Goal: Communication & Community: Answer question/provide support

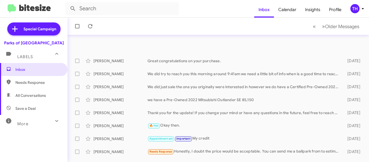
scroll to position [54, 0]
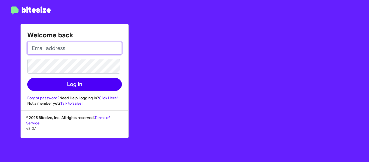
type input "[PERSON_NAME][EMAIL_ADDRESS][DOMAIN_NAME]"
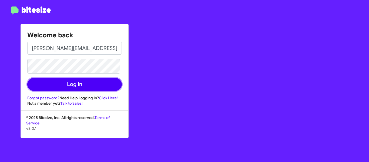
drag, startPoint x: 83, startPoint y: 82, endPoint x: 99, endPoint y: 84, distance: 16.1
click at [82, 82] on button "Log In" at bounding box center [74, 84] width 95 height 13
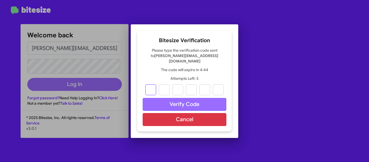
click at [153, 88] on input "text" at bounding box center [151, 89] width 11 height 11
paste input "2"
type input "2"
type input "9"
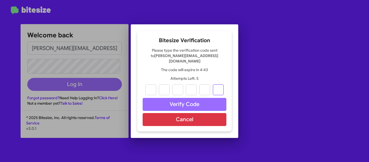
type input "3"
type input "4"
type input "2"
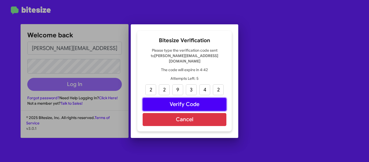
click at [180, 102] on button "Verify Code" at bounding box center [185, 104] width 84 height 13
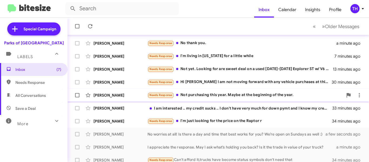
scroll to position [27, 0]
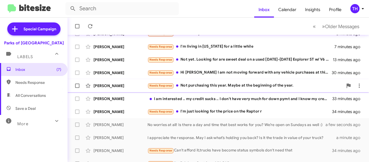
click at [197, 86] on div "Needs Response Not purchasing this year. Maybe at the beginning of the year." at bounding box center [246, 85] width 196 height 6
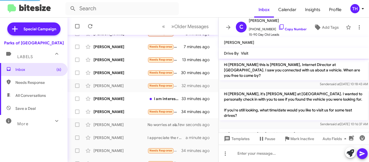
scroll to position [192, 0]
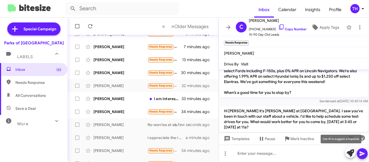
click at [350, 149] on icon at bounding box center [351, 153] width 8 height 8
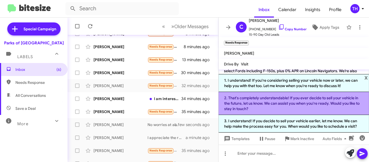
click at [250, 104] on li "2. That's completely understandable! If you ever decide to sell your vehicle in…" at bounding box center [294, 103] width 151 height 23
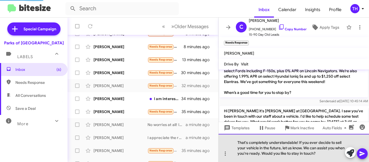
scroll to position [40, 0]
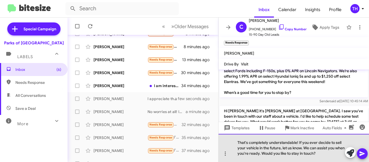
drag, startPoint x: 329, startPoint y: 155, endPoint x: 273, endPoint y: 155, distance: 56.5
click at [273, 155] on div "That's completely understandable! If you ever decide to sell your vehicle in th…" at bounding box center [294, 148] width 151 height 28
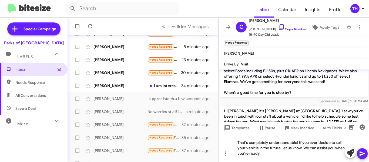
click at [361, 152] on icon at bounding box center [362, 153] width 6 height 6
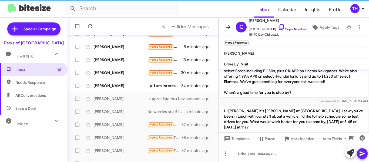
scroll to position [0, 0]
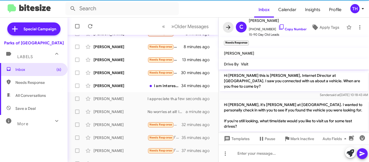
click at [226, 28] on icon at bounding box center [228, 27] width 6 height 6
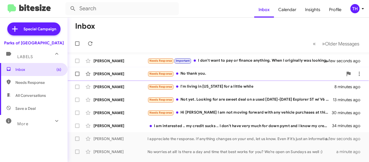
click at [135, 75] on div "[PERSON_NAME]" at bounding box center [121, 73] width 54 height 5
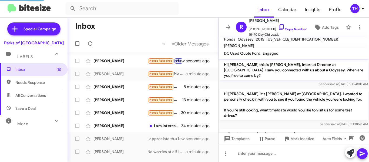
scroll to position [329, 0]
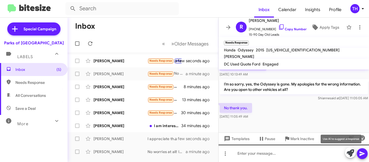
drag, startPoint x: 353, startPoint y: 150, endPoint x: 339, endPoint y: 149, distance: 13.6
click at [353, 151] on icon at bounding box center [351, 153] width 8 height 8
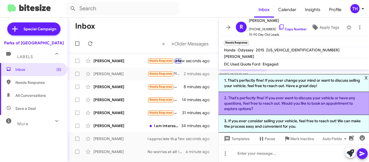
click at [257, 105] on li "2. That's perfectly fine! If you ever want to discuss your vehicle or have any …" at bounding box center [294, 103] width 151 height 23
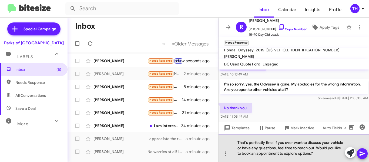
drag, startPoint x: 319, startPoint y: 156, endPoint x: 316, endPoint y: 148, distance: 8.5
click at [316, 148] on div "That's perfectly fine! If you ever want to discuss your vehicle or have any que…" at bounding box center [294, 148] width 151 height 28
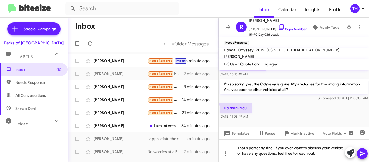
click at [368, 155] on button at bounding box center [362, 153] width 11 height 11
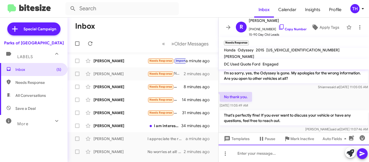
scroll to position [365, 0]
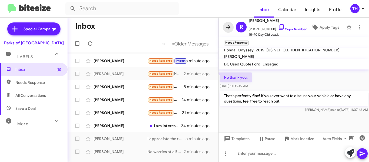
click at [230, 29] on icon at bounding box center [228, 27] width 6 height 6
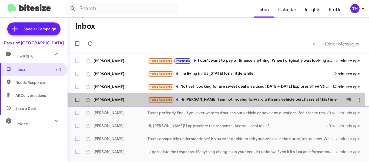
click at [208, 102] on div "Needs Response Hi Shianne I am not moving forward with any vehicle purchases at…" at bounding box center [246, 100] width 196 height 6
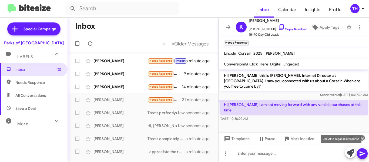
click at [350, 151] on icon at bounding box center [351, 153] width 8 height 8
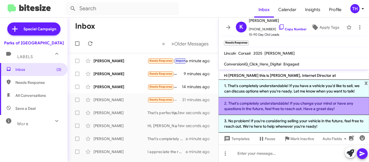
click at [247, 105] on li "2. That's completely understandable! If you change your mind or have any questi…" at bounding box center [294, 106] width 151 height 18
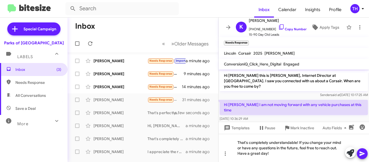
click at [362, 153] on icon at bounding box center [362, 153] width 5 height 5
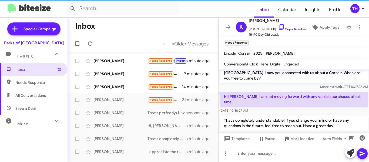
scroll to position [8, 0]
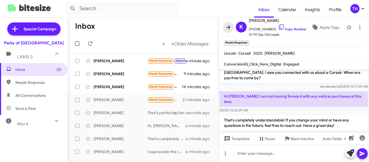
click at [226, 28] on icon at bounding box center [228, 27] width 6 height 6
